Goal: Communication & Community: Answer question/provide support

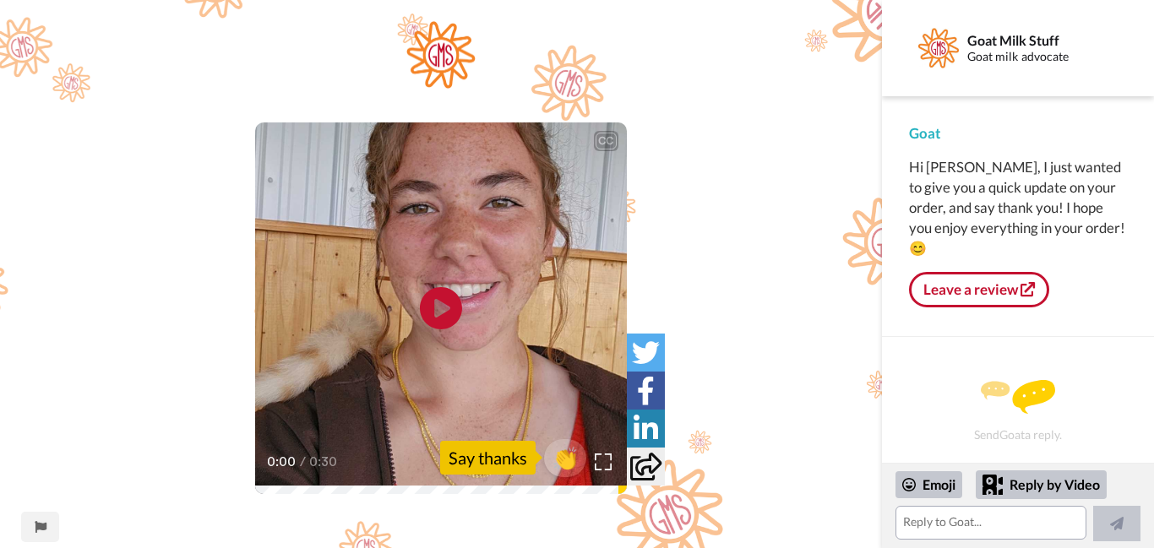
scroll to position [311, 0]
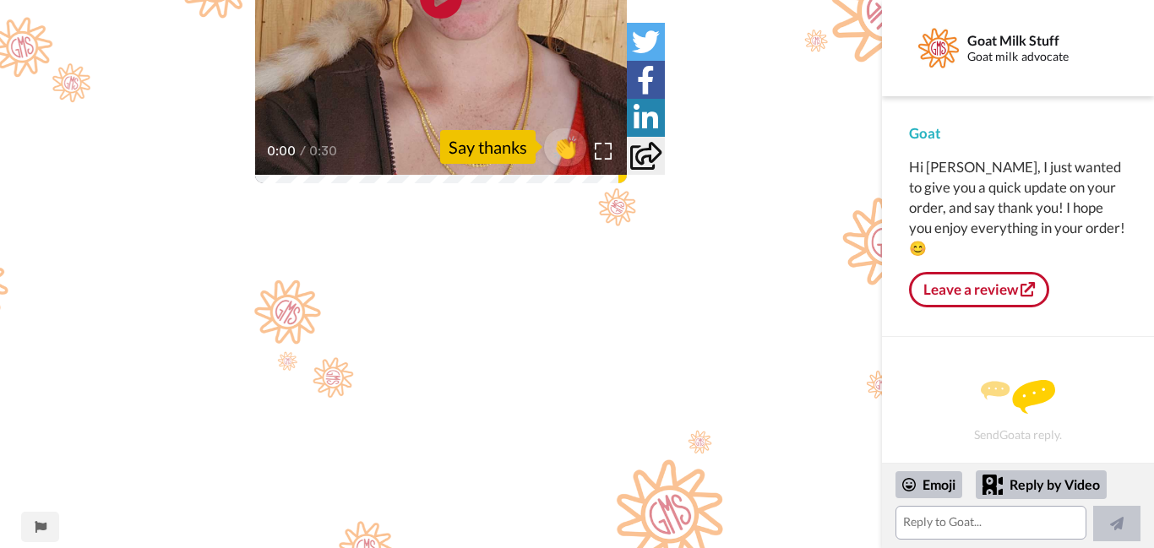
click at [1151, 10] on div "Goat Milk Stuff Goat milk advocate" at bounding box center [1018, 48] width 272 height 96
drag, startPoint x: 864, startPoint y: 139, endPoint x: 845, endPoint y: 131, distance: 20.4
click at [845, 131] on div "CC Play/Pause 0:00 / 0:30 👏 Say thanks" at bounding box center [441, 322] width 882 height 1225
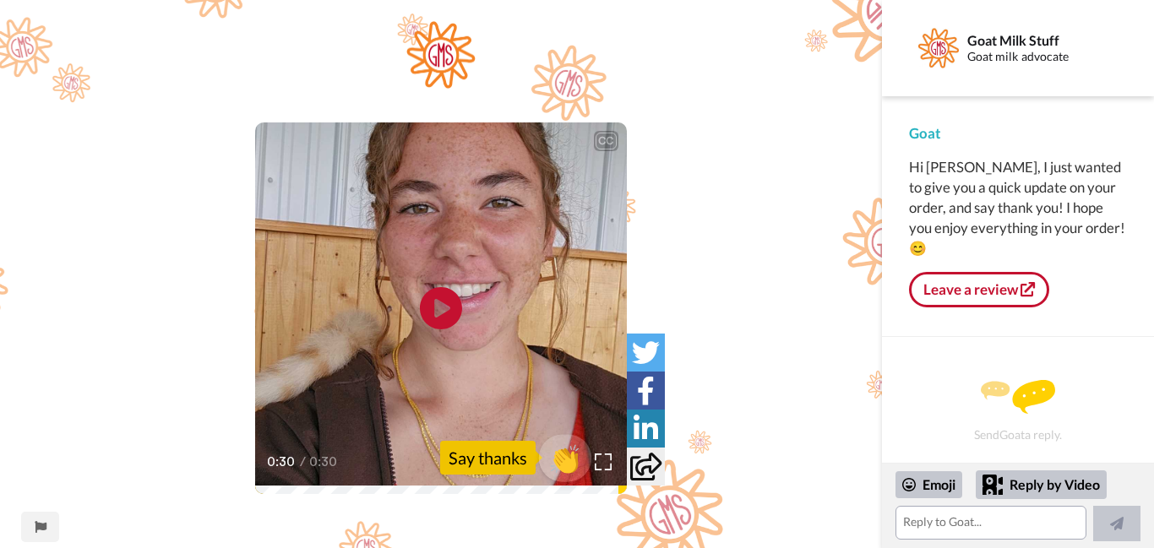
click at [565, 462] on span "👏" at bounding box center [565, 458] width 53 height 34
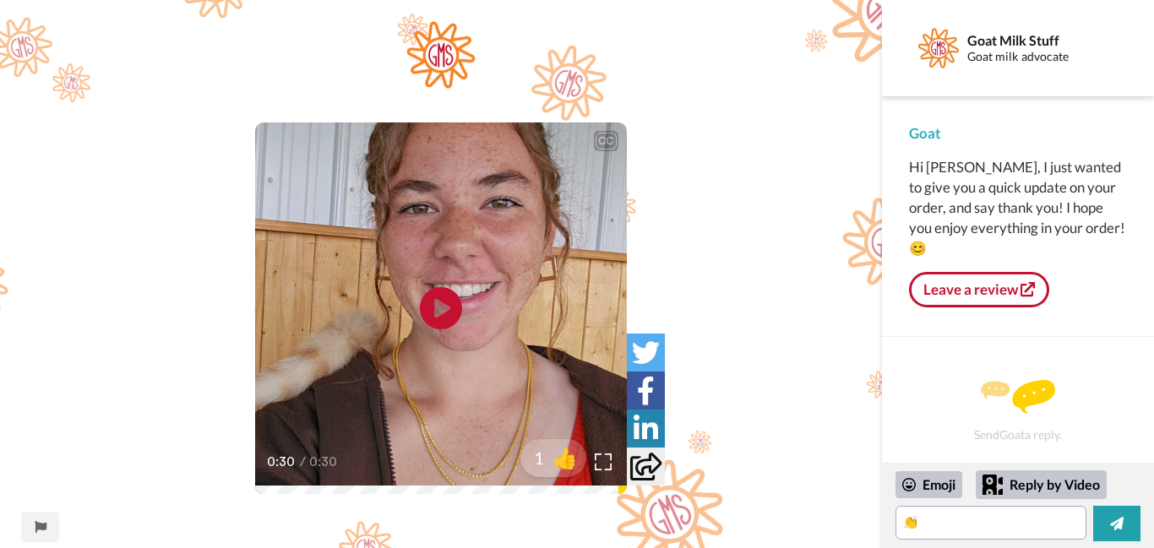
drag, startPoint x: 1150, startPoint y: 423, endPoint x: 1153, endPoint y: 460, distance: 37.3
click at [1153, 460] on div "Send Goat a reply." at bounding box center [1018, 400] width 272 height 126
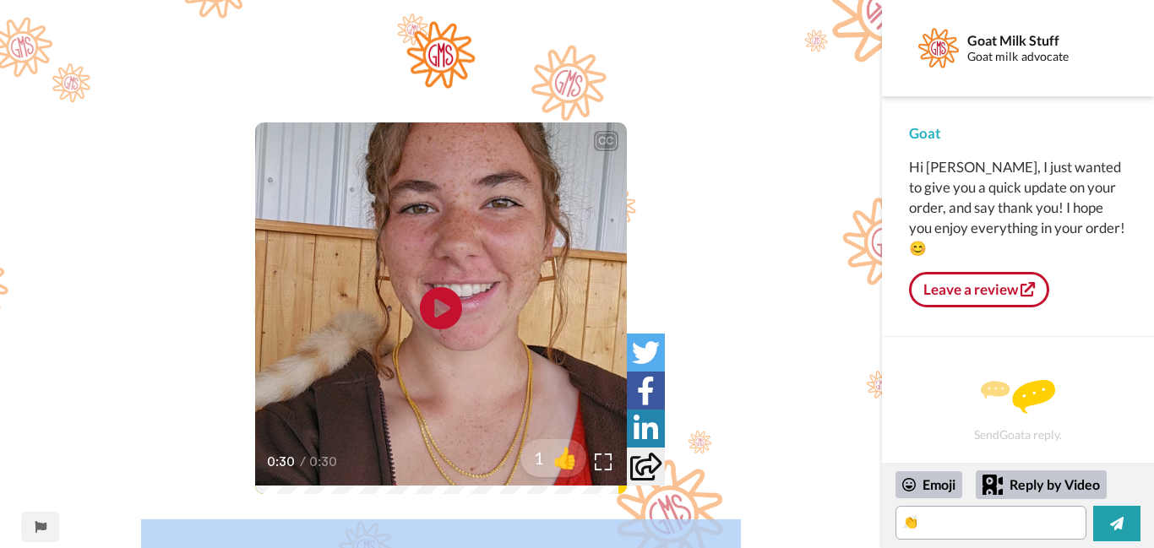
drag, startPoint x: 785, startPoint y: 313, endPoint x: 785, endPoint y: 400, distance: 87.0
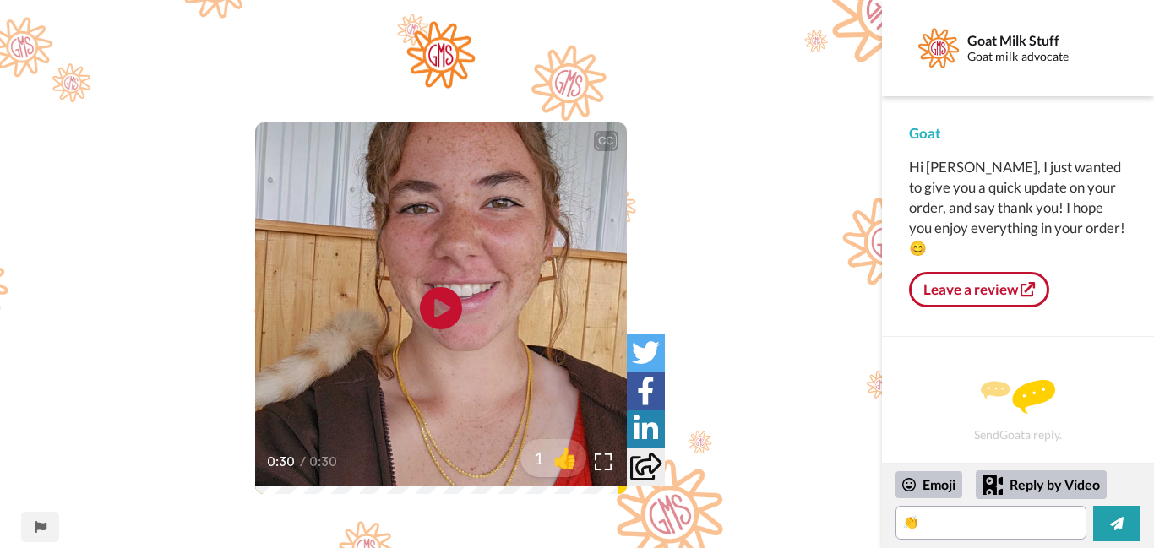
click at [640, 460] on icon at bounding box center [645, 467] width 31 height 28
drag, startPoint x: 747, startPoint y: 361, endPoint x: 787, endPoint y: 337, distance: 47.0
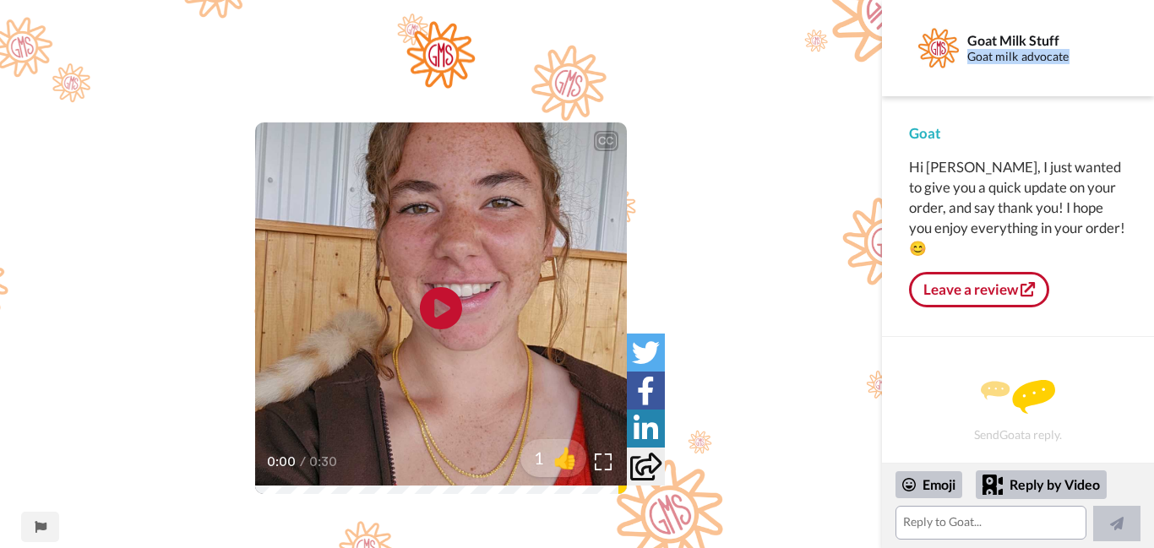
drag, startPoint x: 1151, startPoint y: 42, endPoint x: 1153, endPoint y: 64, distance: 22.1
click at [1153, 64] on div "Goat Milk Stuff Goat milk advocate" at bounding box center [1018, 48] width 272 height 96
click at [1144, 55] on div "Goat Milk Stuff Goat milk advocate" at bounding box center [1018, 48] width 272 height 96
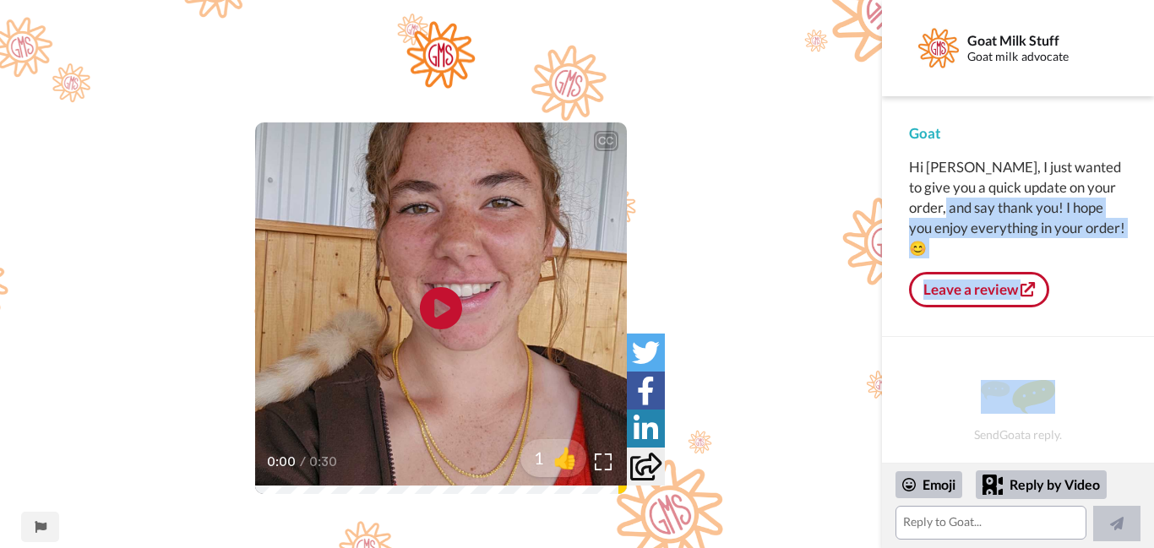
drag, startPoint x: 1153, startPoint y: 197, endPoint x: 1153, endPoint y: 379, distance: 182.5
click at [1153, 379] on div "Goat Milk Stuff Goat milk advocate Goat Hi [PERSON_NAME], I just wanted to give…" at bounding box center [1018, 231] width 272 height 463
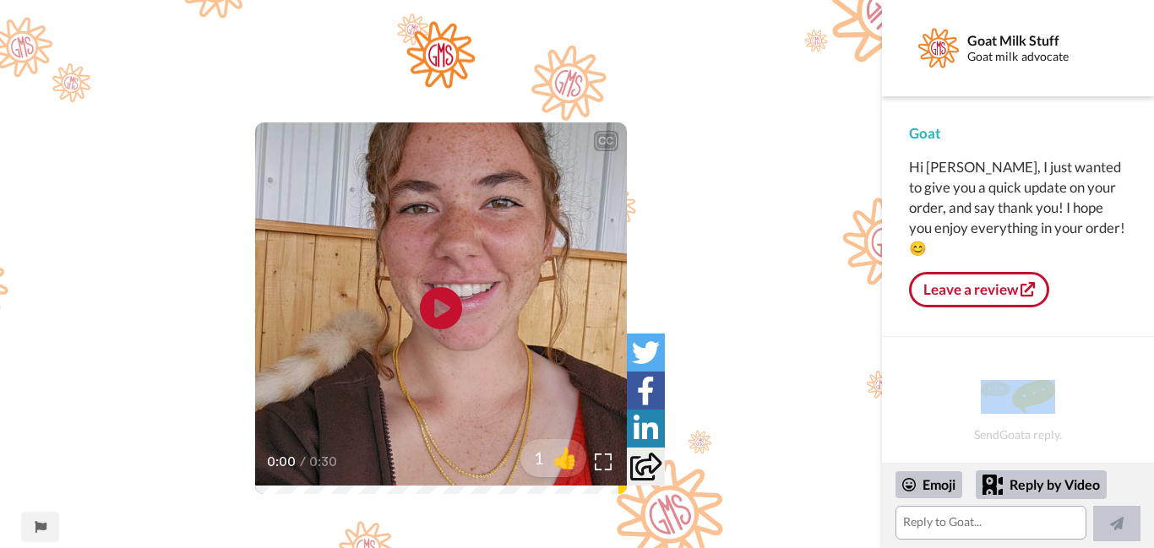
drag, startPoint x: 1152, startPoint y: 368, endPoint x: 1043, endPoint y: 270, distance: 145.4
click at [1043, 270] on div "Goat Milk Stuff Goat milk advocate Goat Hi [PERSON_NAME], I just wanted to give…" at bounding box center [1018, 231] width 272 height 463
drag, startPoint x: 843, startPoint y: 273, endPoint x: 839, endPoint y: 236, distance: 37.4
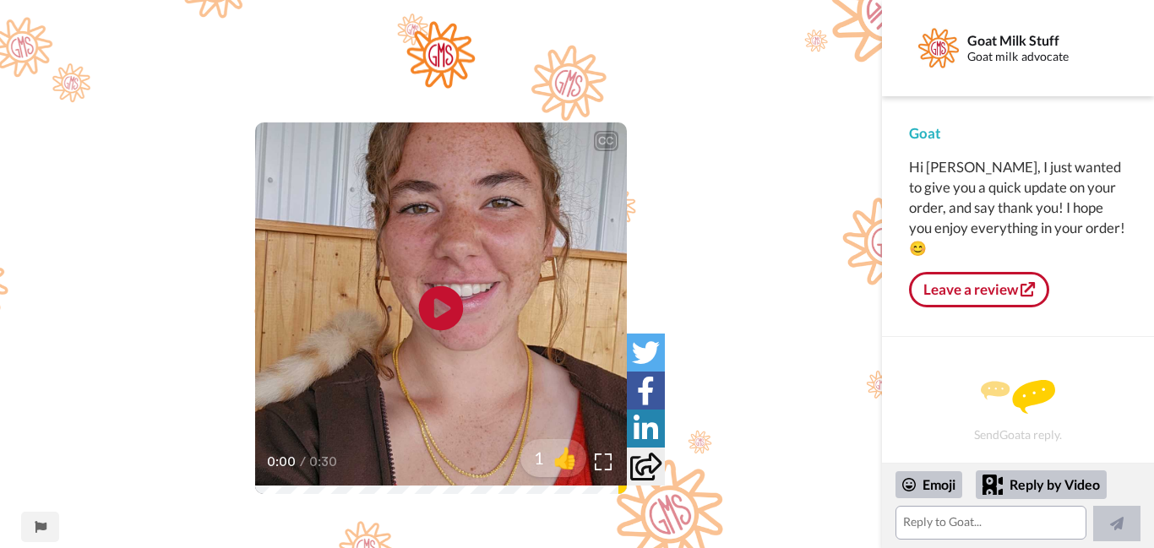
click at [433, 308] on icon at bounding box center [441, 308] width 45 height 45
drag, startPoint x: 646, startPoint y: 288, endPoint x: 643, endPoint y: 339, distance: 50.8
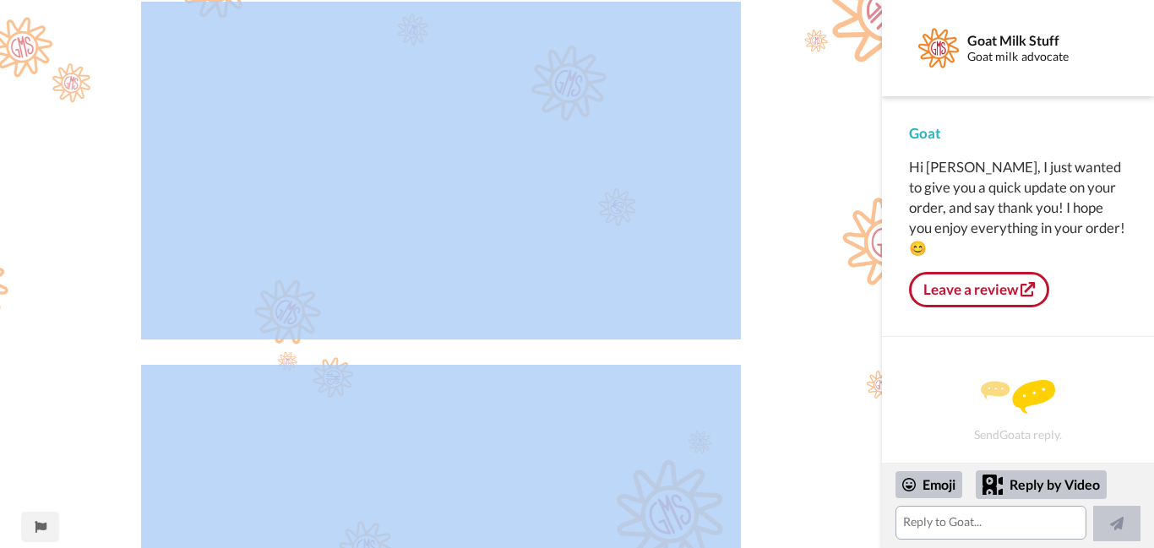
drag, startPoint x: 704, startPoint y: 443, endPoint x: 727, endPoint y: 550, distance: 109.7
click at [727, 548] on html "Goat Milk Stuff sent you a message via [PERSON_NAME] CC Play/Pause 0:30 / 0:30 …" at bounding box center [577, 274] width 1154 height 548
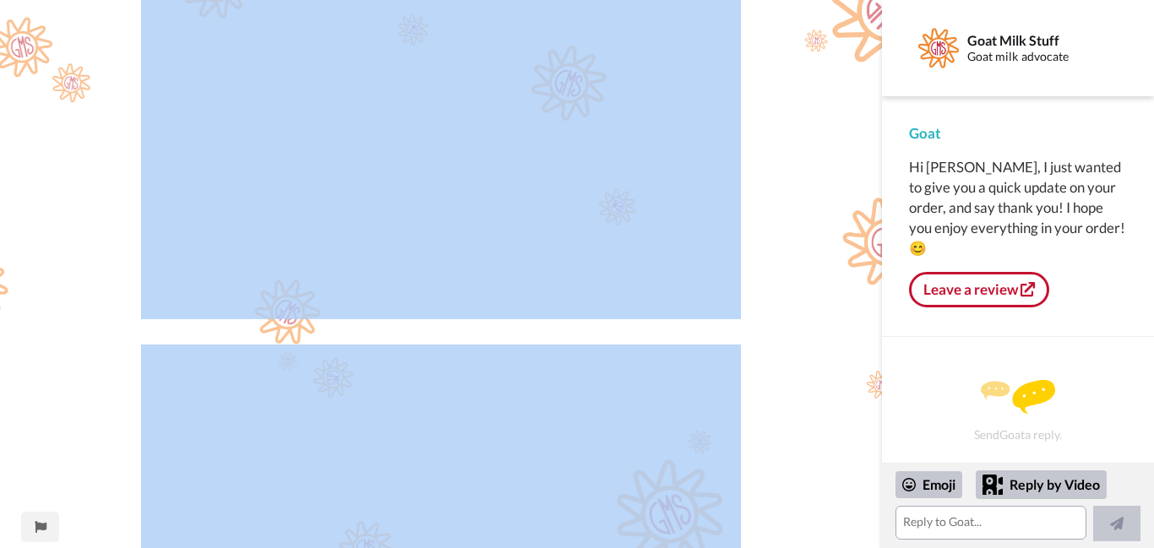
click at [788, 229] on div "CC Play/Pause 0:30 / 0:30 1 👍" at bounding box center [441, 95] width 882 height 1225
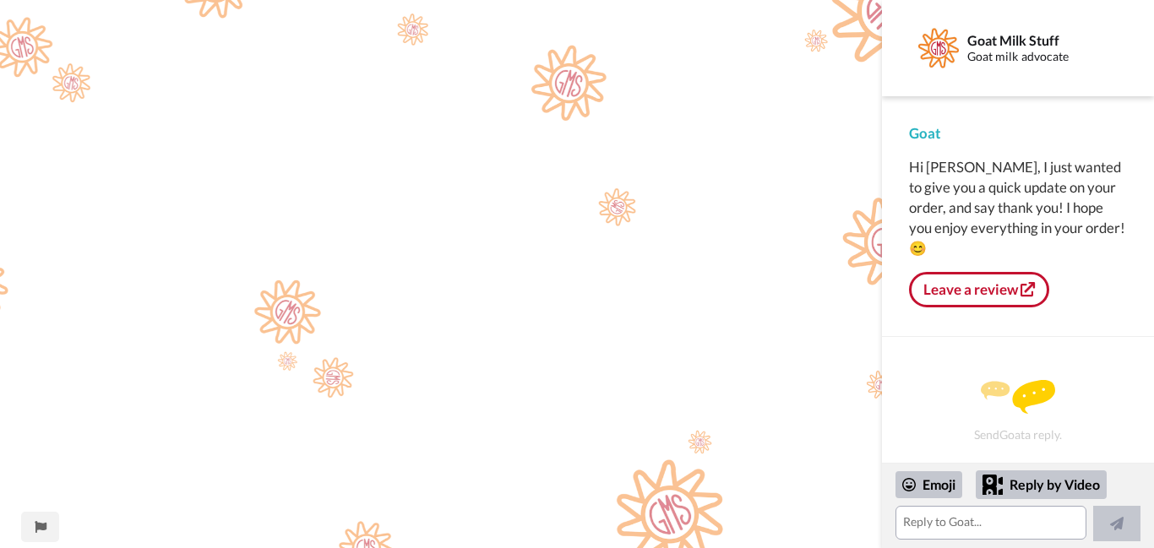
scroll to position [698, 0]
drag, startPoint x: 760, startPoint y: 370, endPoint x: 759, endPoint y: 463, distance: 93.0
drag, startPoint x: 759, startPoint y: 472, endPoint x: 793, endPoint y: 188, distance: 285.9
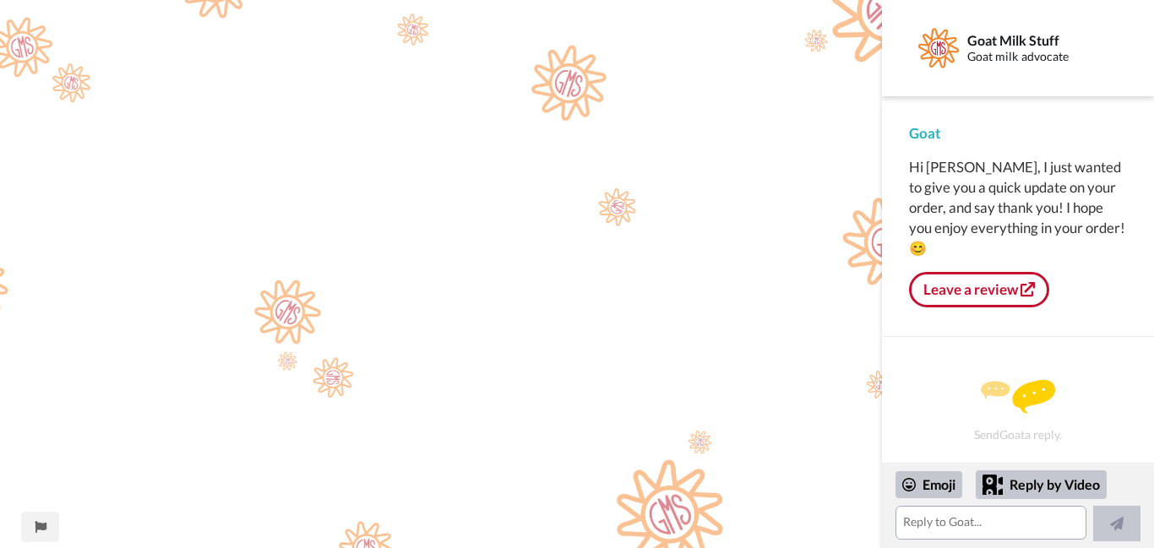
drag, startPoint x: 742, startPoint y: 259, endPoint x: 775, endPoint y: 380, distance: 125.2
drag, startPoint x: 775, startPoint y: 381, endPoint x: 731, endPoint y: 588, distance: 211.6
click at [731, 548] on html "Goat Milk Stuff sent you a message via [PERSON_NAME] CC Play/Pause 0:30 / 0:30 …" at bounding box center [577, 274] width 1154 height 548
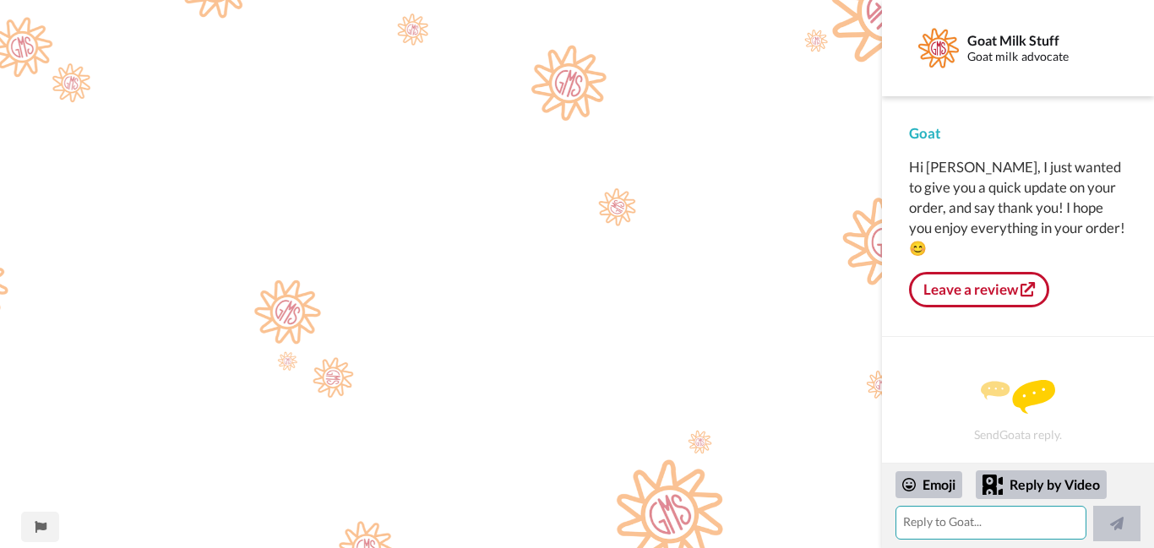
click at [1002, 525] on textarea at bounding box center [991, 523] width 191 height 34
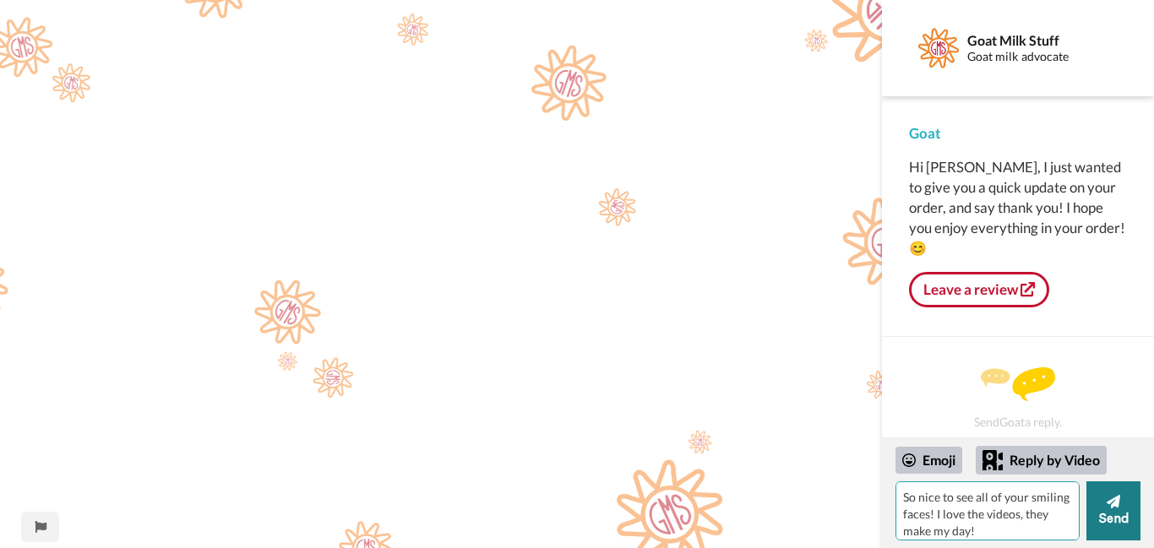
type textarea "So nice to see all of your smiling faces! I love the videos, they make my day!"
click at [1106, 514] on button "Send" at bounding box center [1114, 511] width 54 height 59
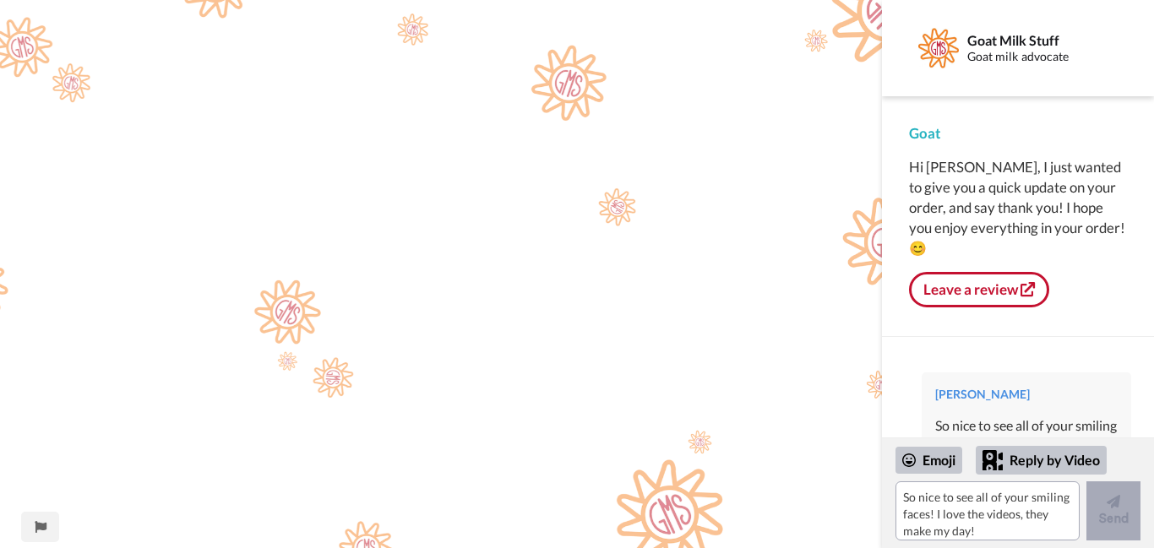
scroll to position [52, 0]
